Goal: Task Accomplishment & Management: Manage account settings

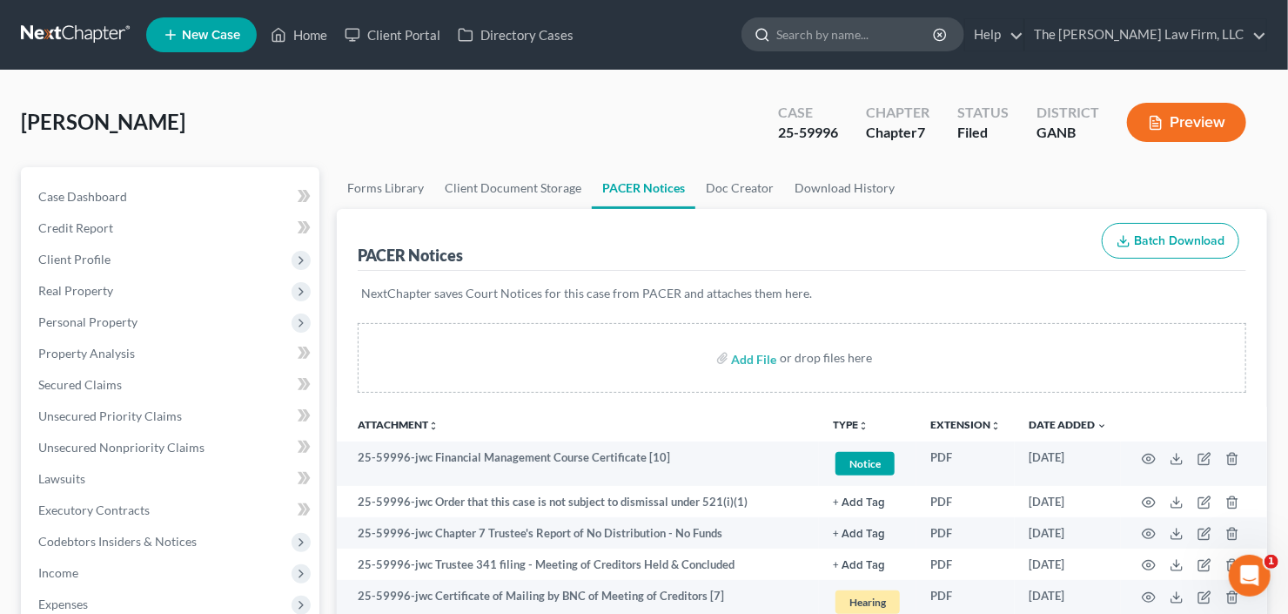
click at [872, 22] on input "search" at bounding box center [855, 34] width 159 height 32
type input "mowers"
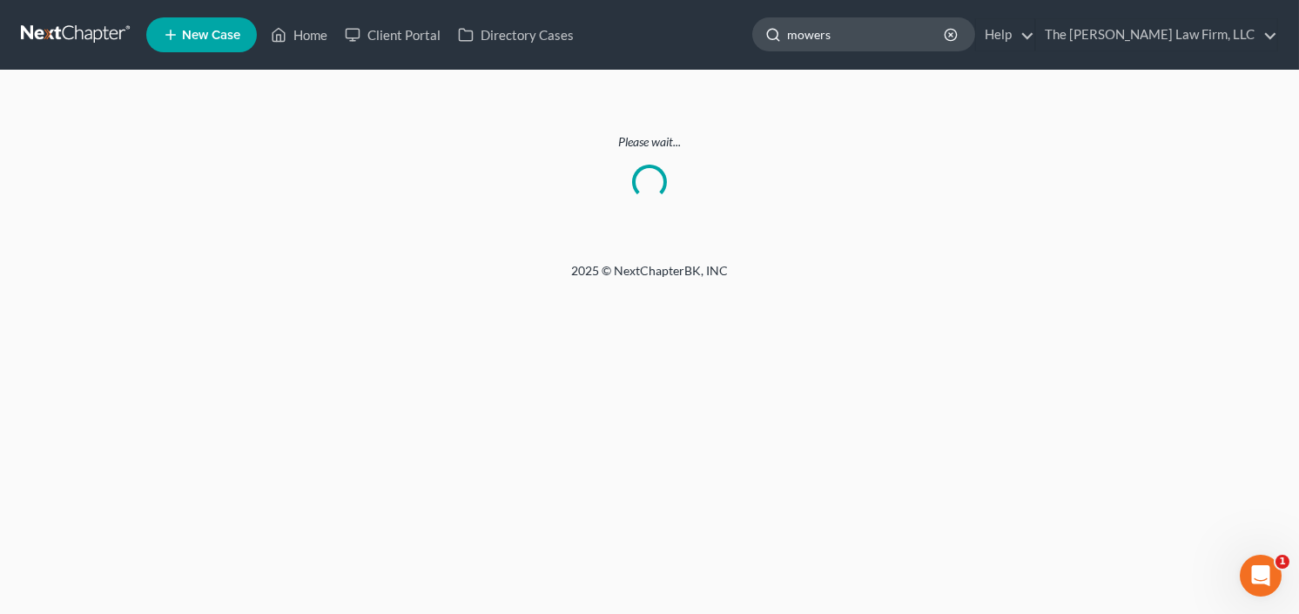
click at [777, 31] on circle at bounding box center [772, 34] width 10 height 10
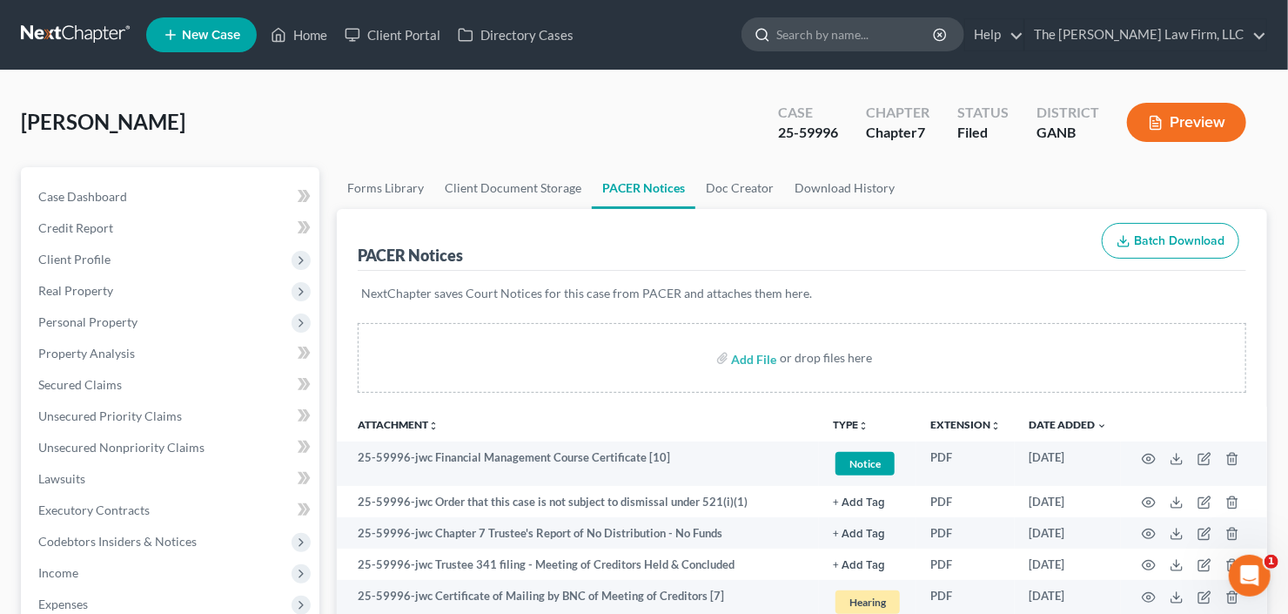
click at [887, 35] on input "search" at bounding box center [855, 34] width 159 height 32
type input "mowers"
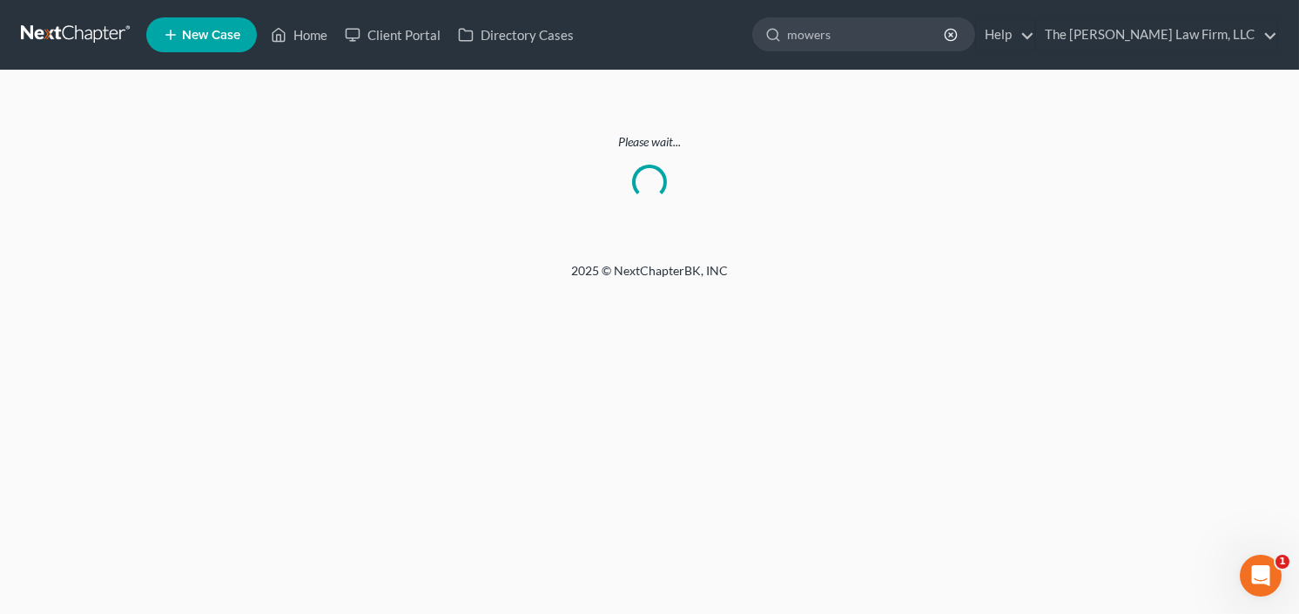
click at [51, 28] on link at bounding box center [76, 34] width 111 height 31
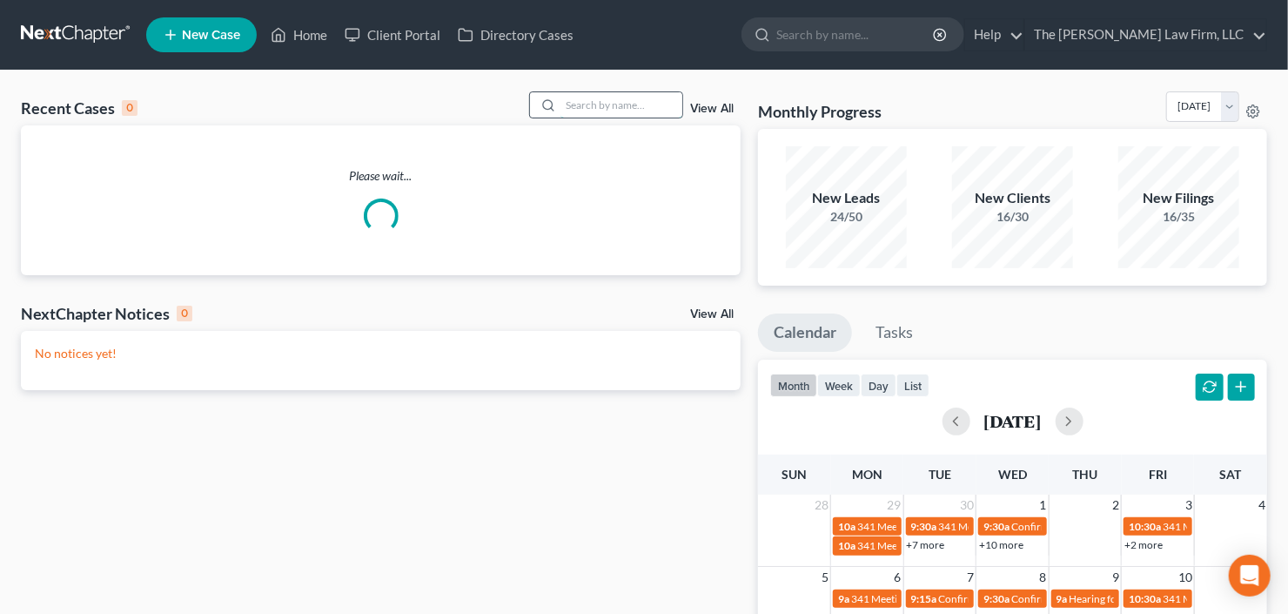
click at [666, 103] on input "search" at bounding box center [622, 104] width 122 height 25
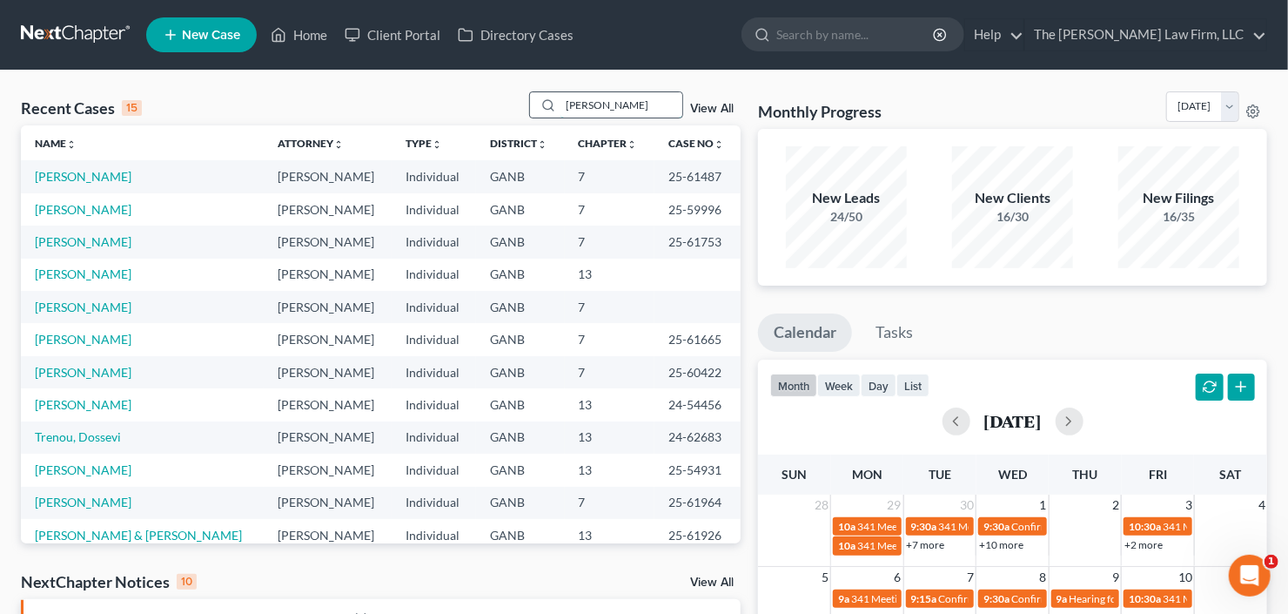
type input "[PERSON_NAME]"
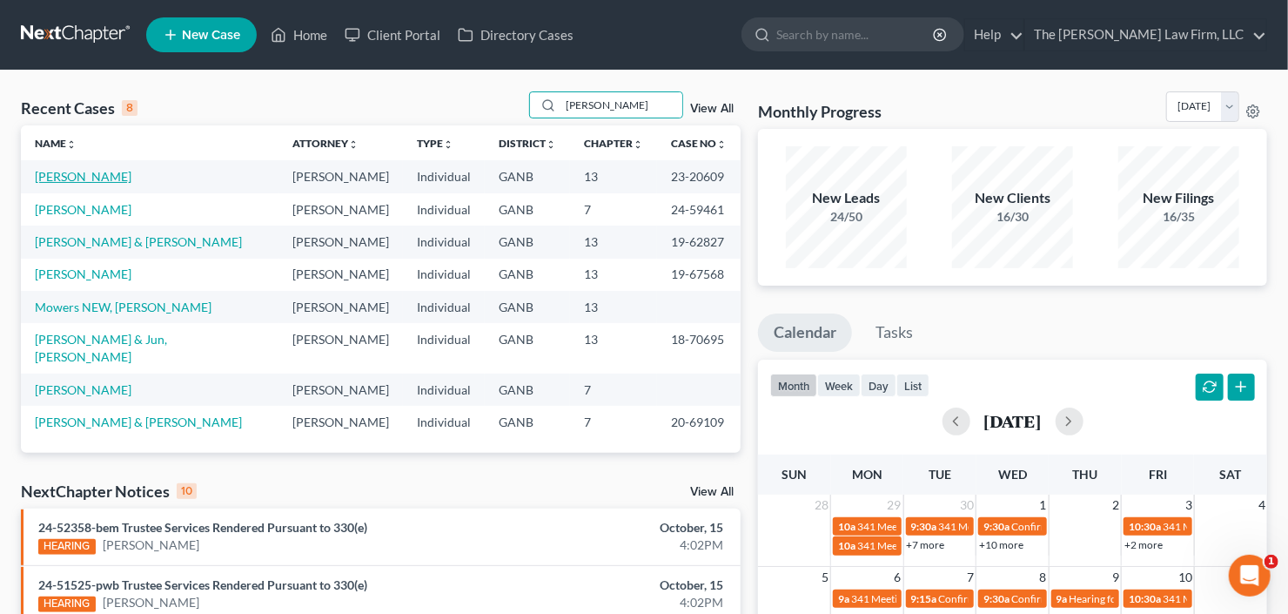
click at [84, 177] on link "[PERSON_NAME]" at bounding box center [83, 176] width 97 height 15
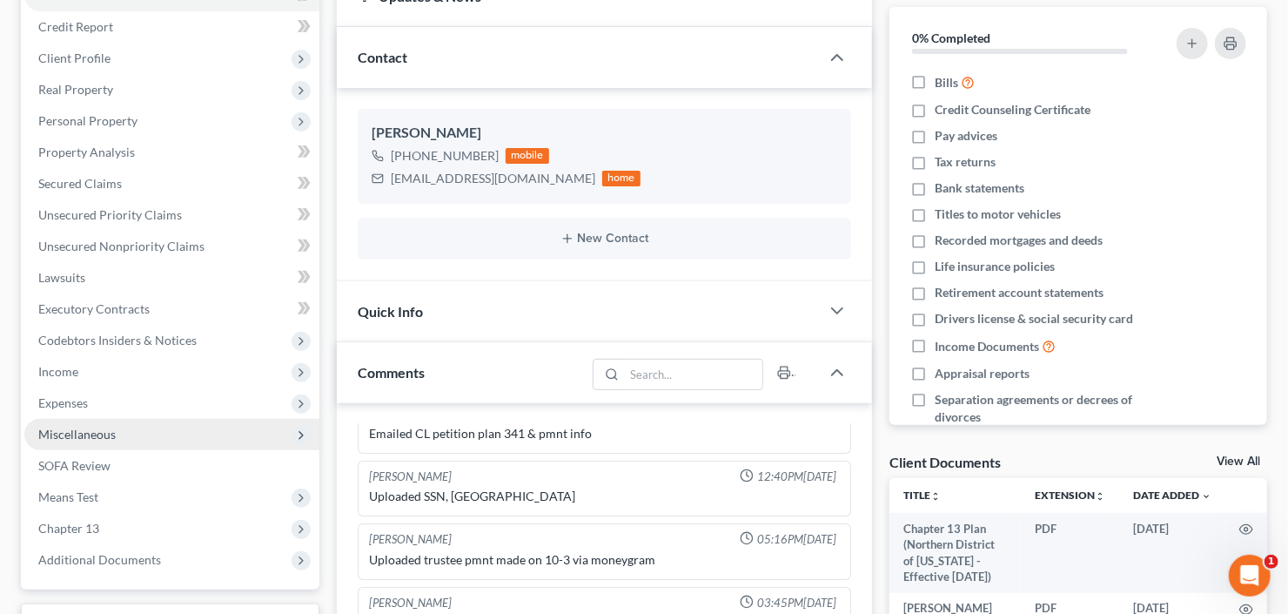
scroll to position [279, 0]
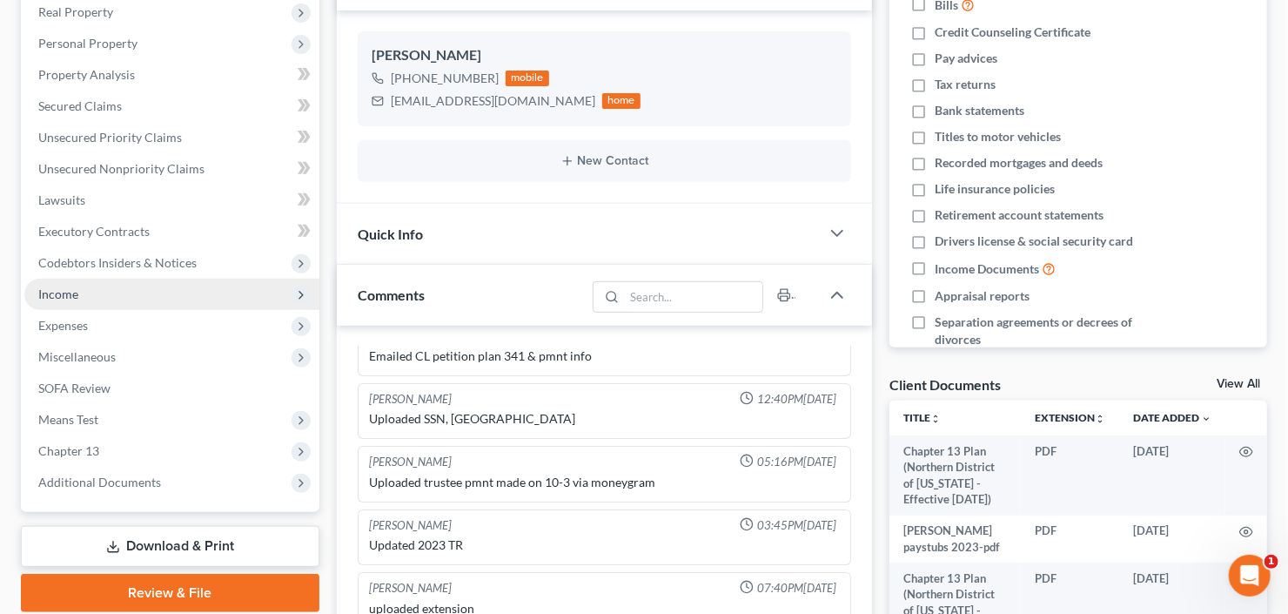
click at [91, 297] on span "Income" at bounding box center [171, 294] width 295 height 31
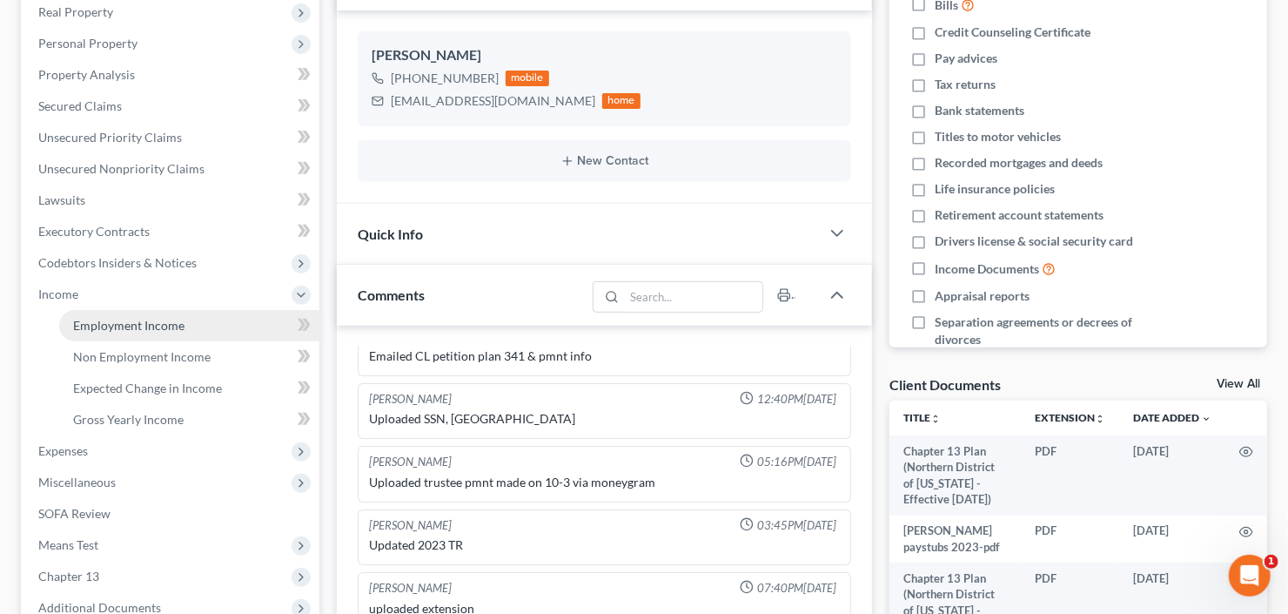
click at [162, 318] on span "Employment Income" at bounding box center [128, 325] width 111 height 15
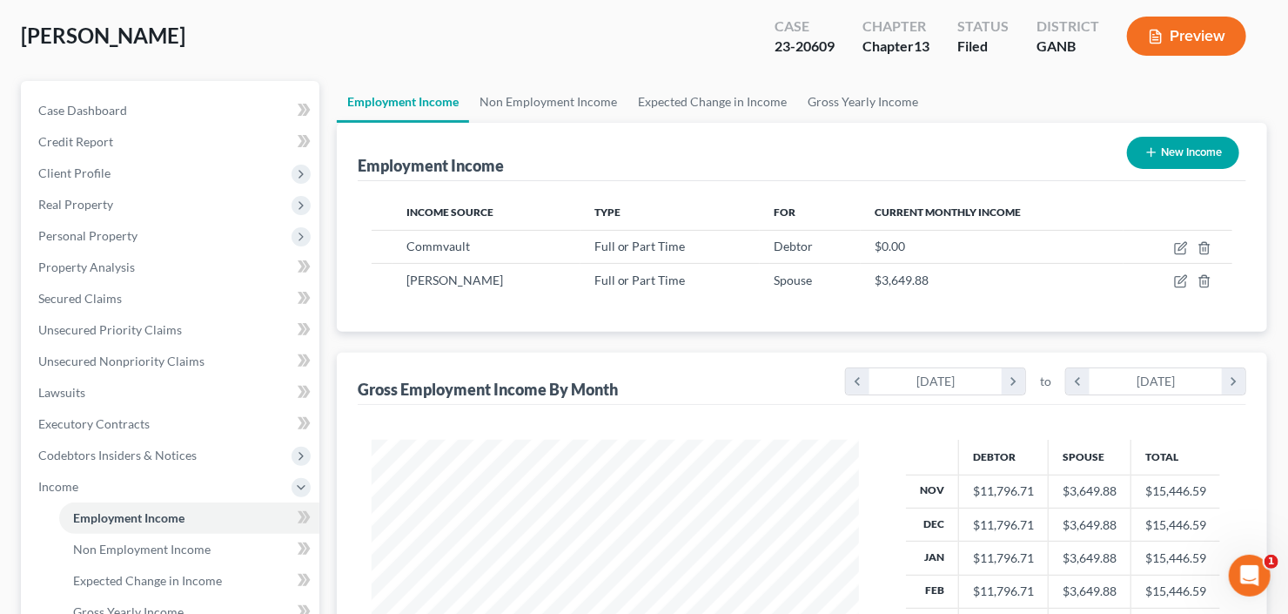
scroll to position [139, 0]
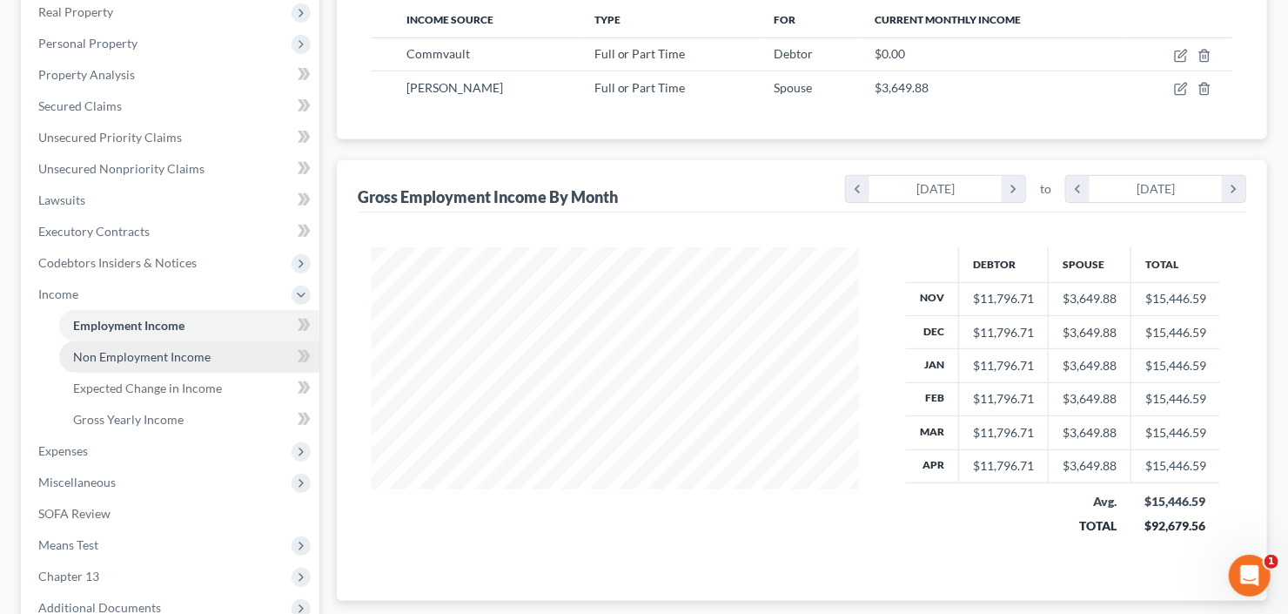
click at [113, 358] on span "Non Employment Income" at bounding box center [142, 356] width 138 height 15
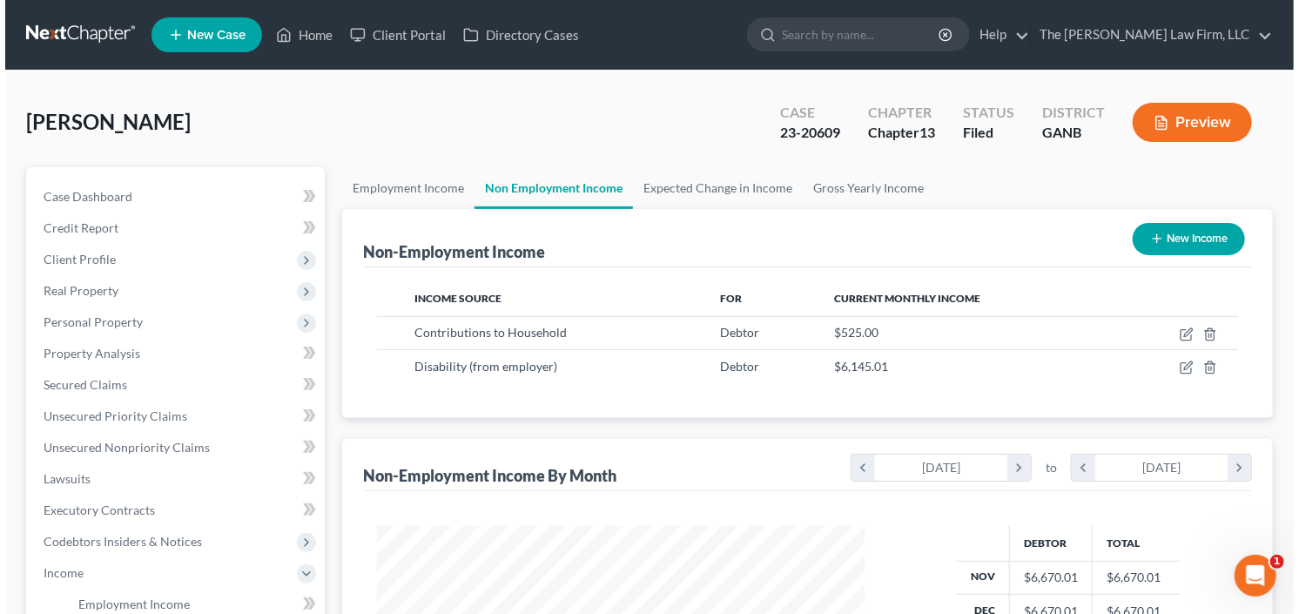
scroll to position [311, 522]
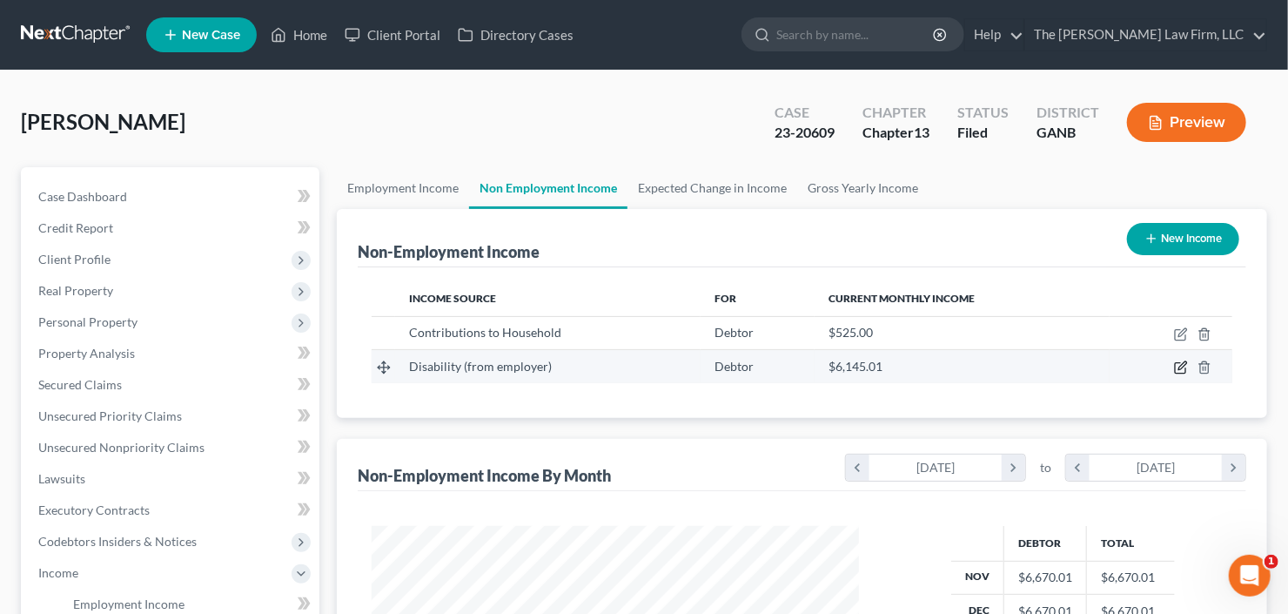
click at [1176, 368] on icon "button" at bounding box center [1180, 368] width 10 height 10
select select "1"
select select "3"
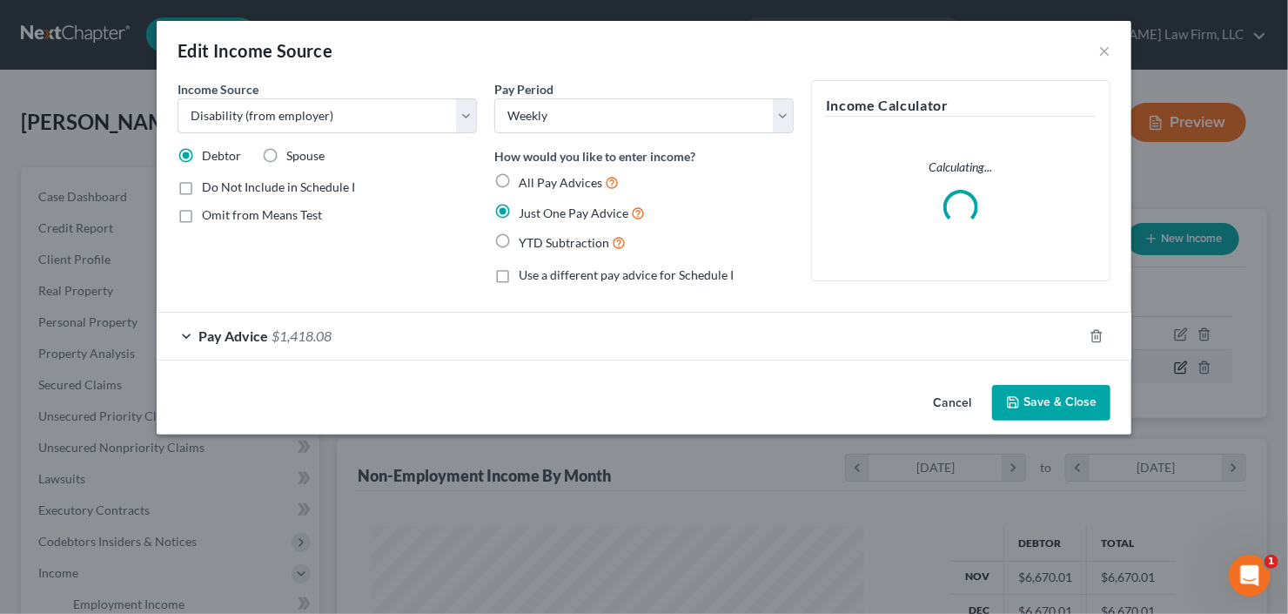
scroll to position [311, 527]
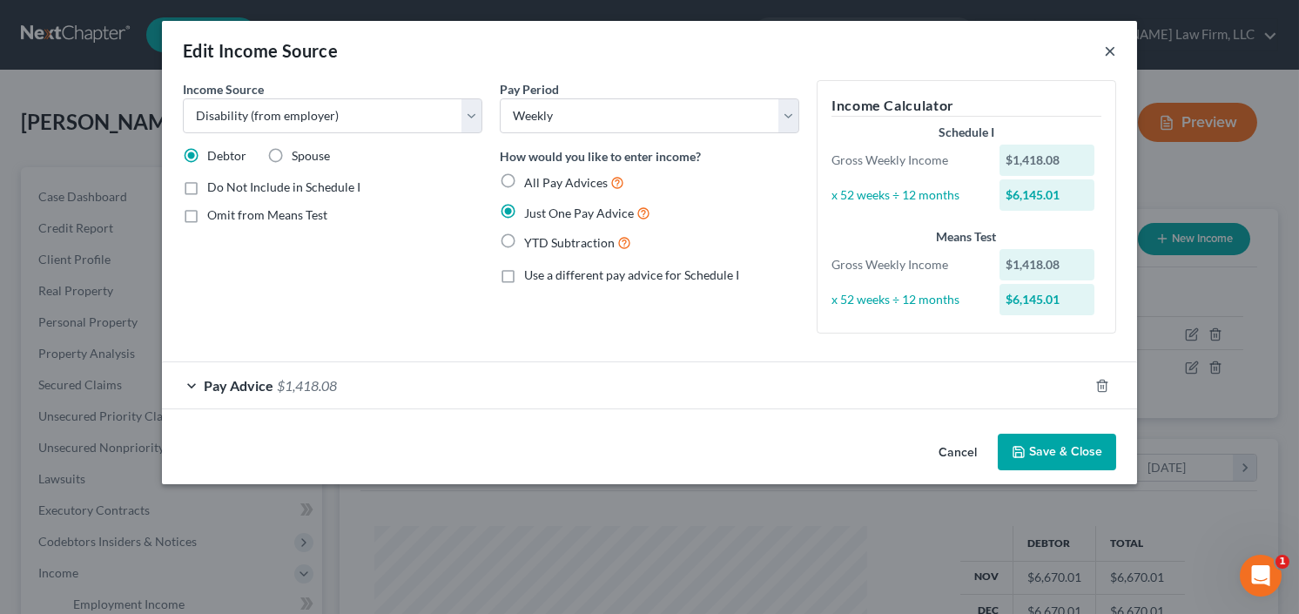
click at [1109, 50] on button "×" at bounding box center [1110, 50] width 12 height 21
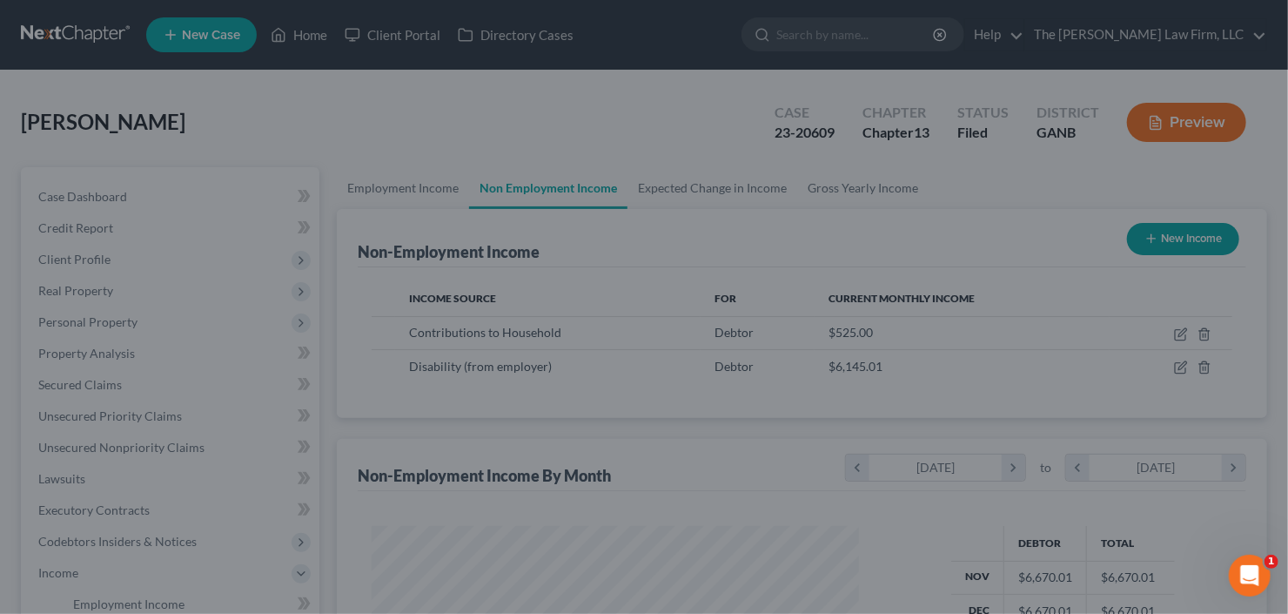
scroll to position [870128, 869916]
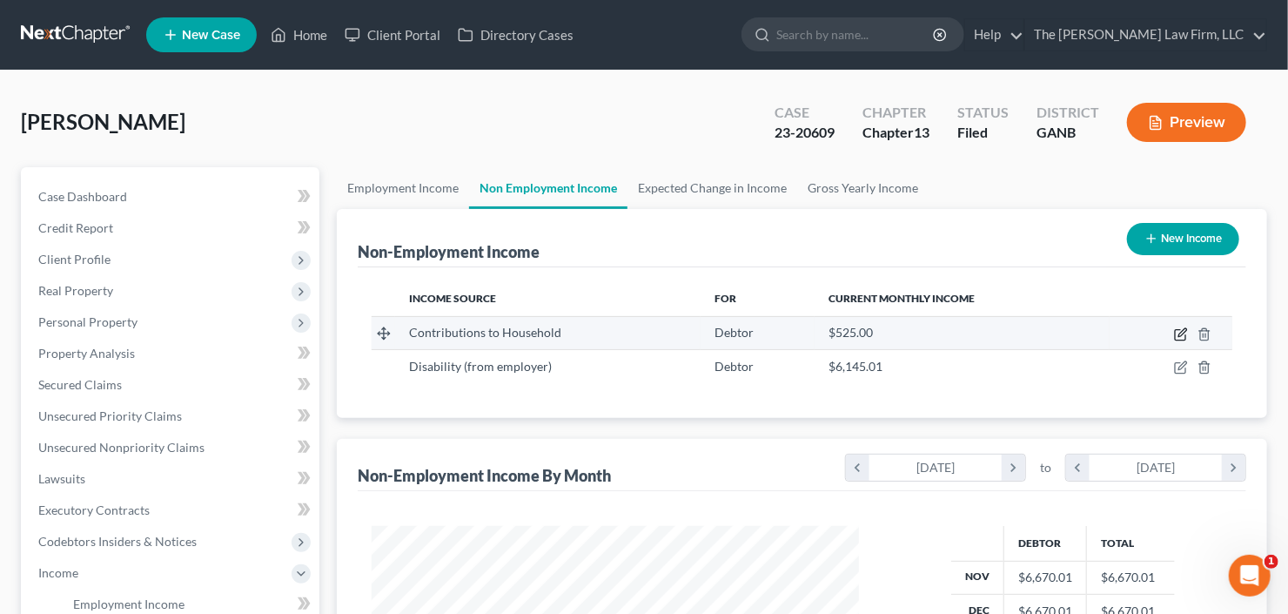
click at [1180, 333] on icon "button" at bounding box center [1183, 332] width 8 height 8
select select "8"
select select "0"
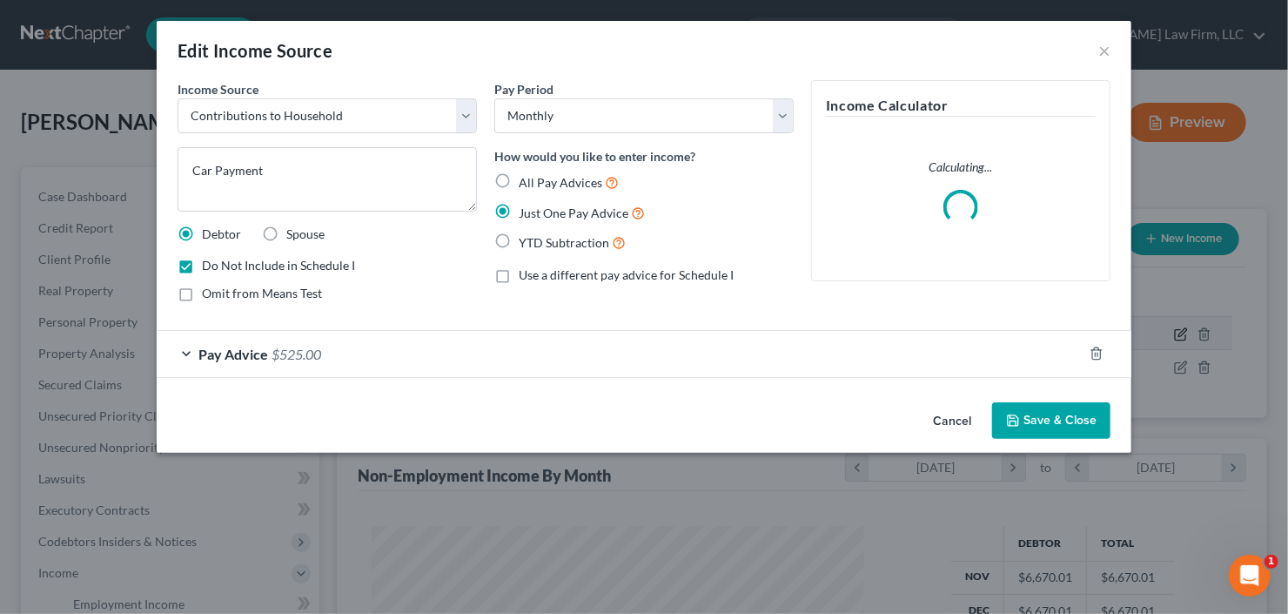
scroll to position [311, 527]
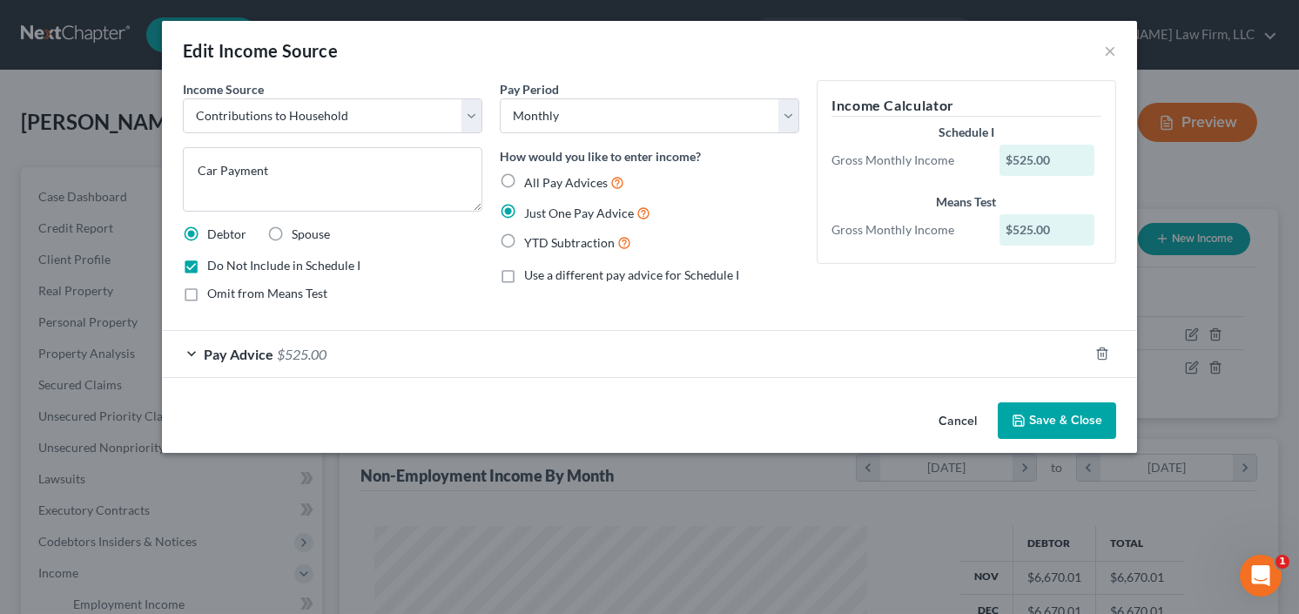
click at [1038, 417] on button "Save & Close" at bounding box center [1057, 420] width 118 height 37
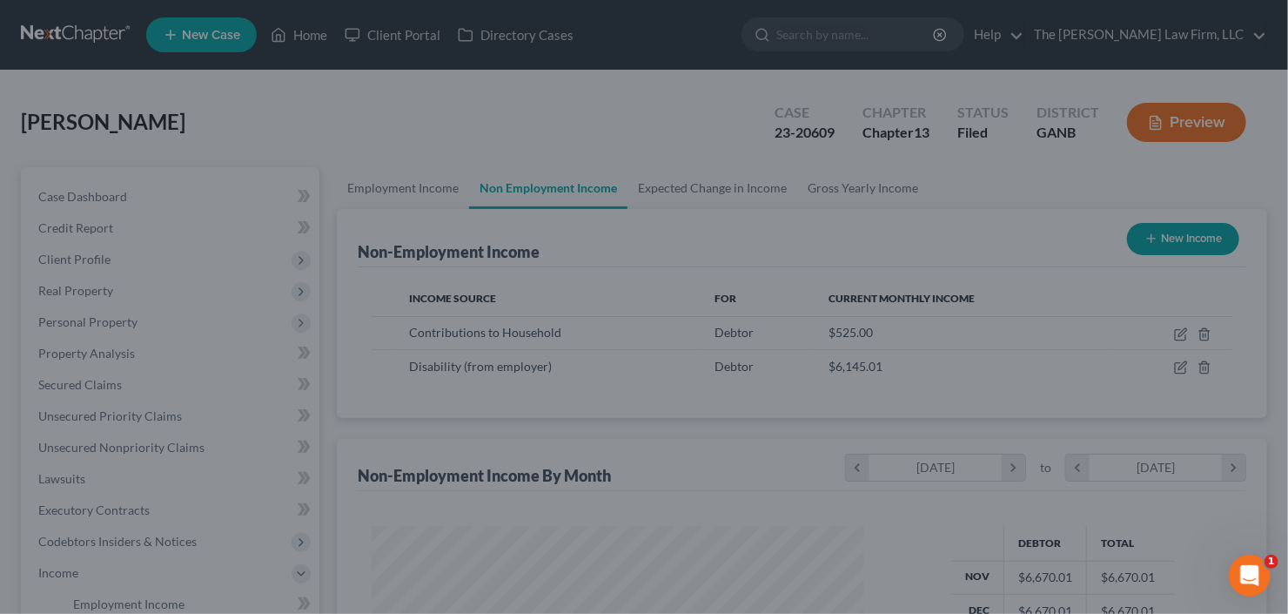
scroll to position [870128, 869916]
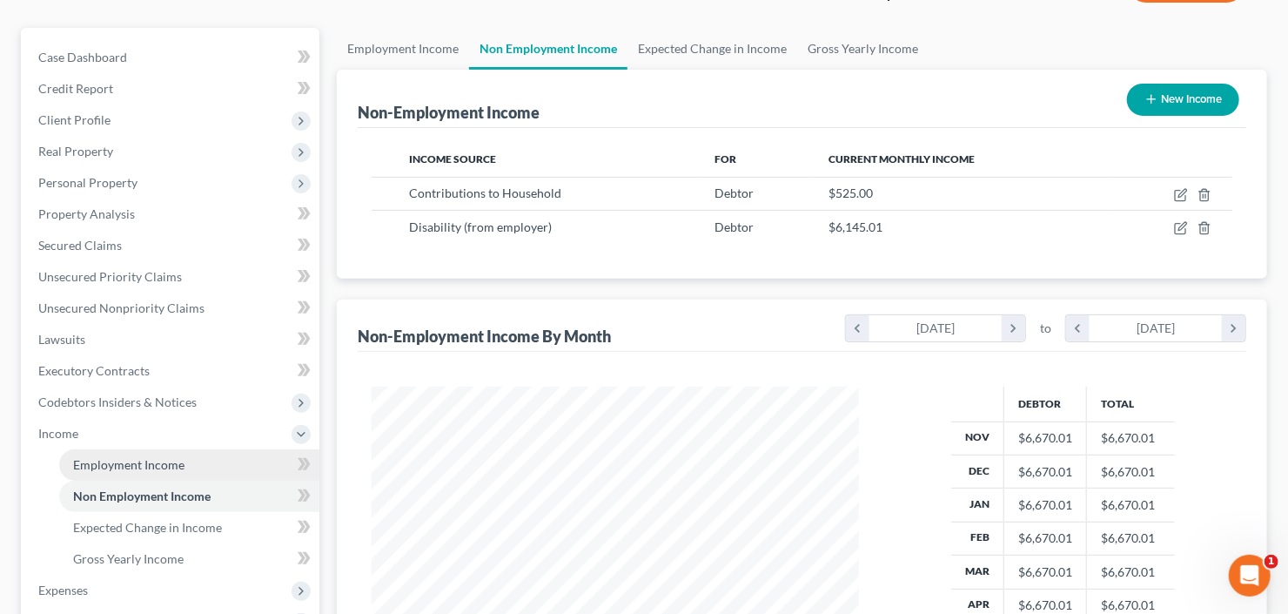
click at [151, 457] on span "Employment Income" at bounding box center [128, 464] width 111 height 15
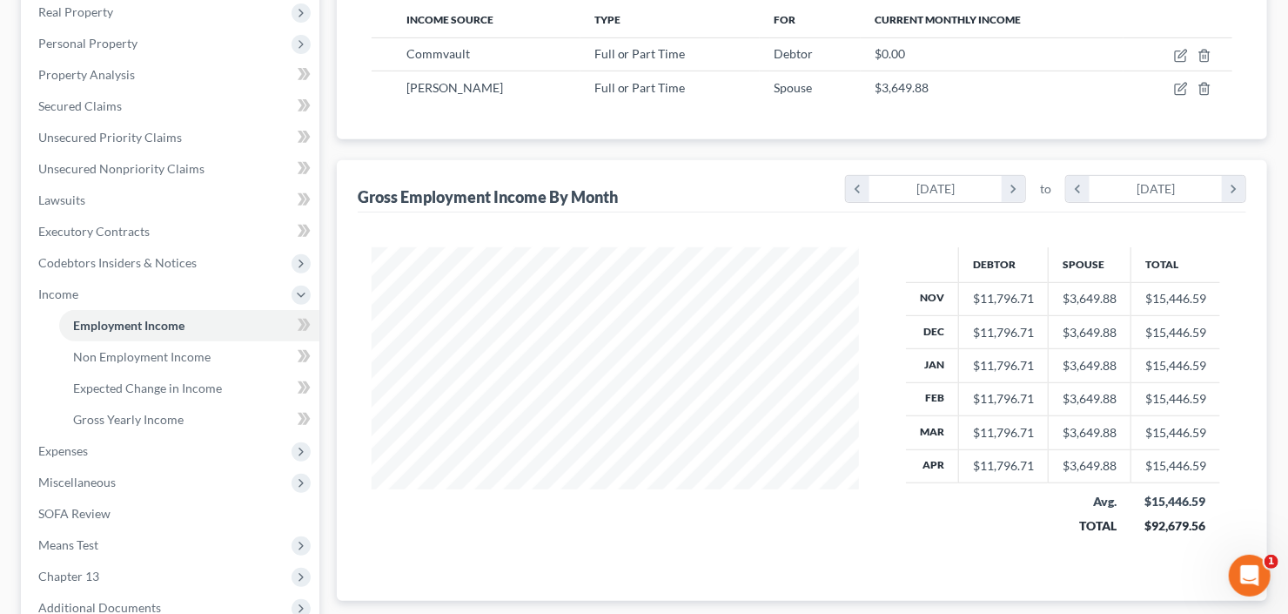
scroll to position [466, 0]
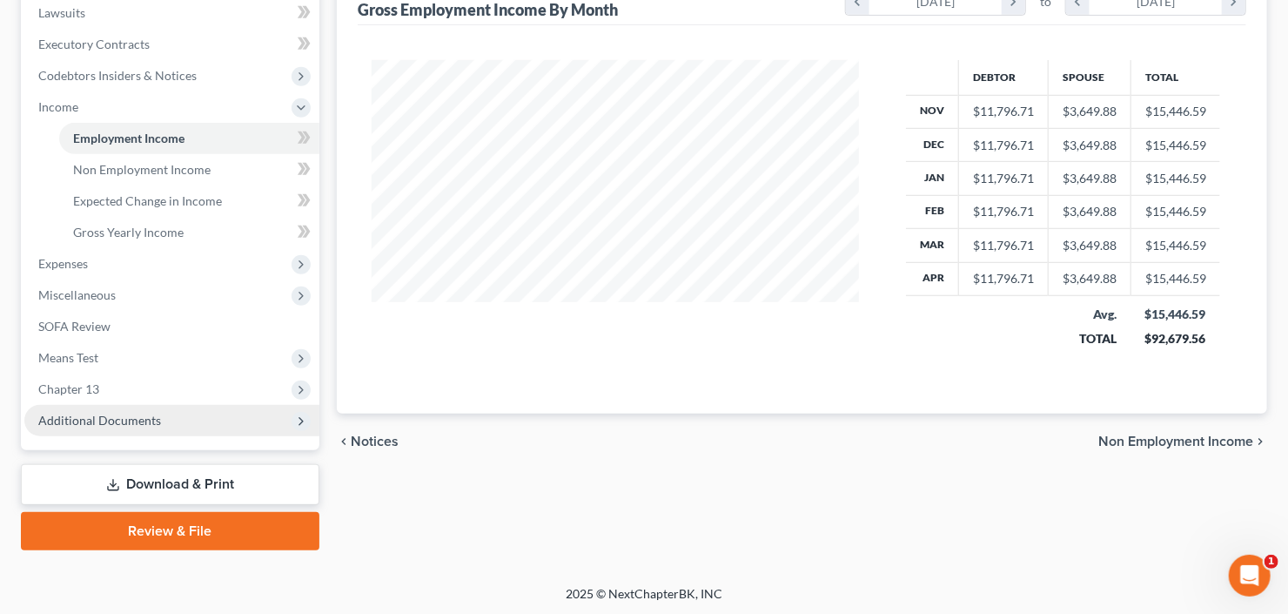
click at [88, 431] on span "Additional Documents" at bounding box center [171, 420] width 295 height 31
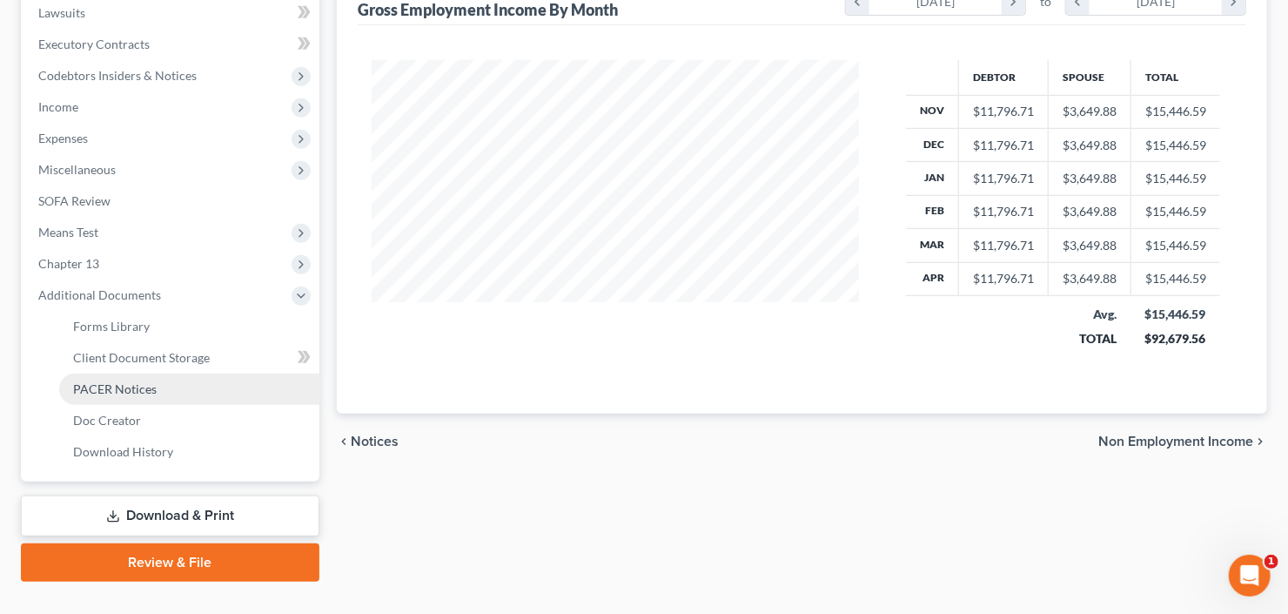
click at [140, 381] on span "PACER Notices" at bounding box center [115, 388] width 84 height 15
